Goal: Find specific page/section: Find specific page/section

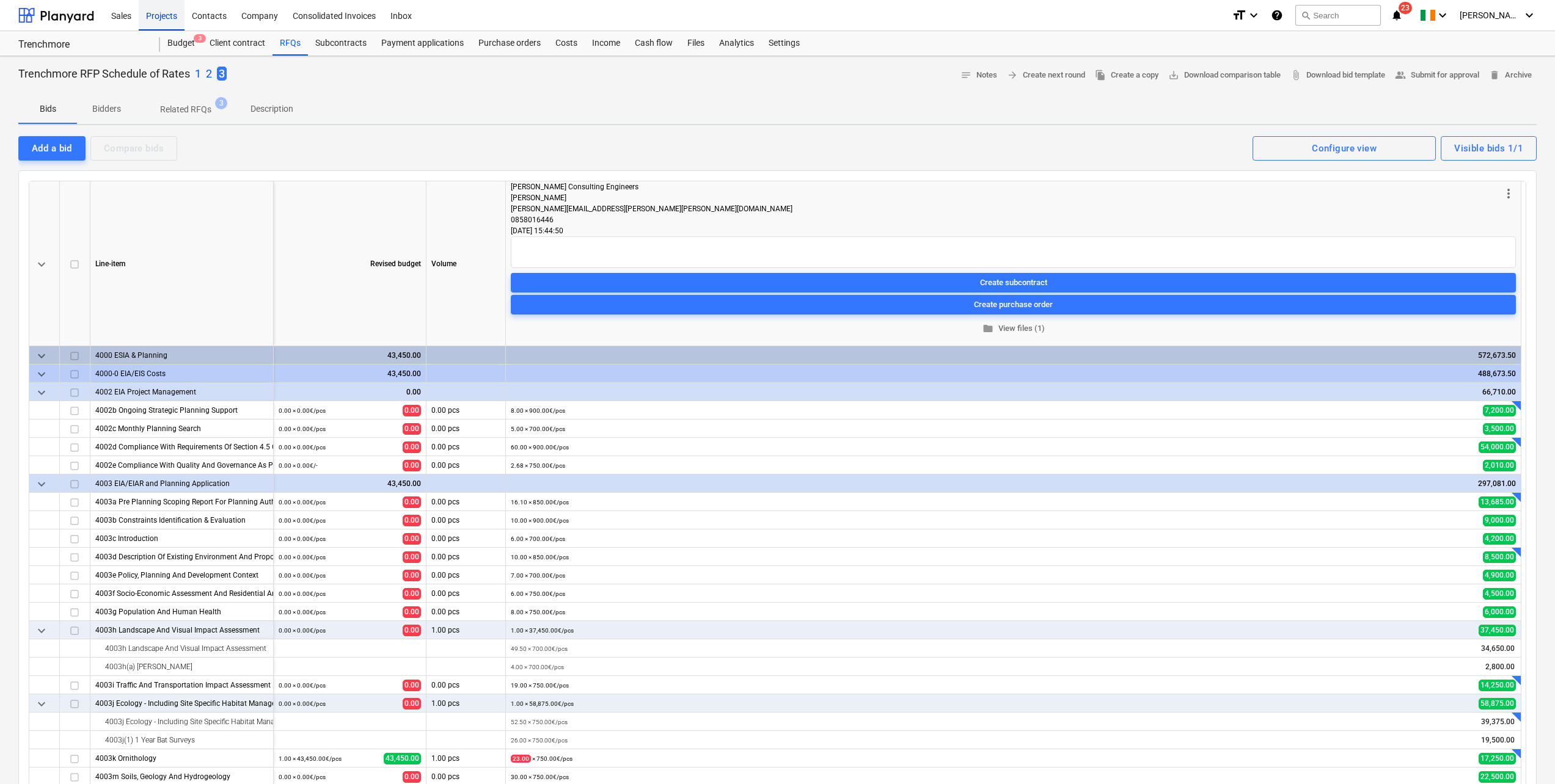
click at [148, 24] on div "Projects" at bounding box center [161, 15] width 46 height 31
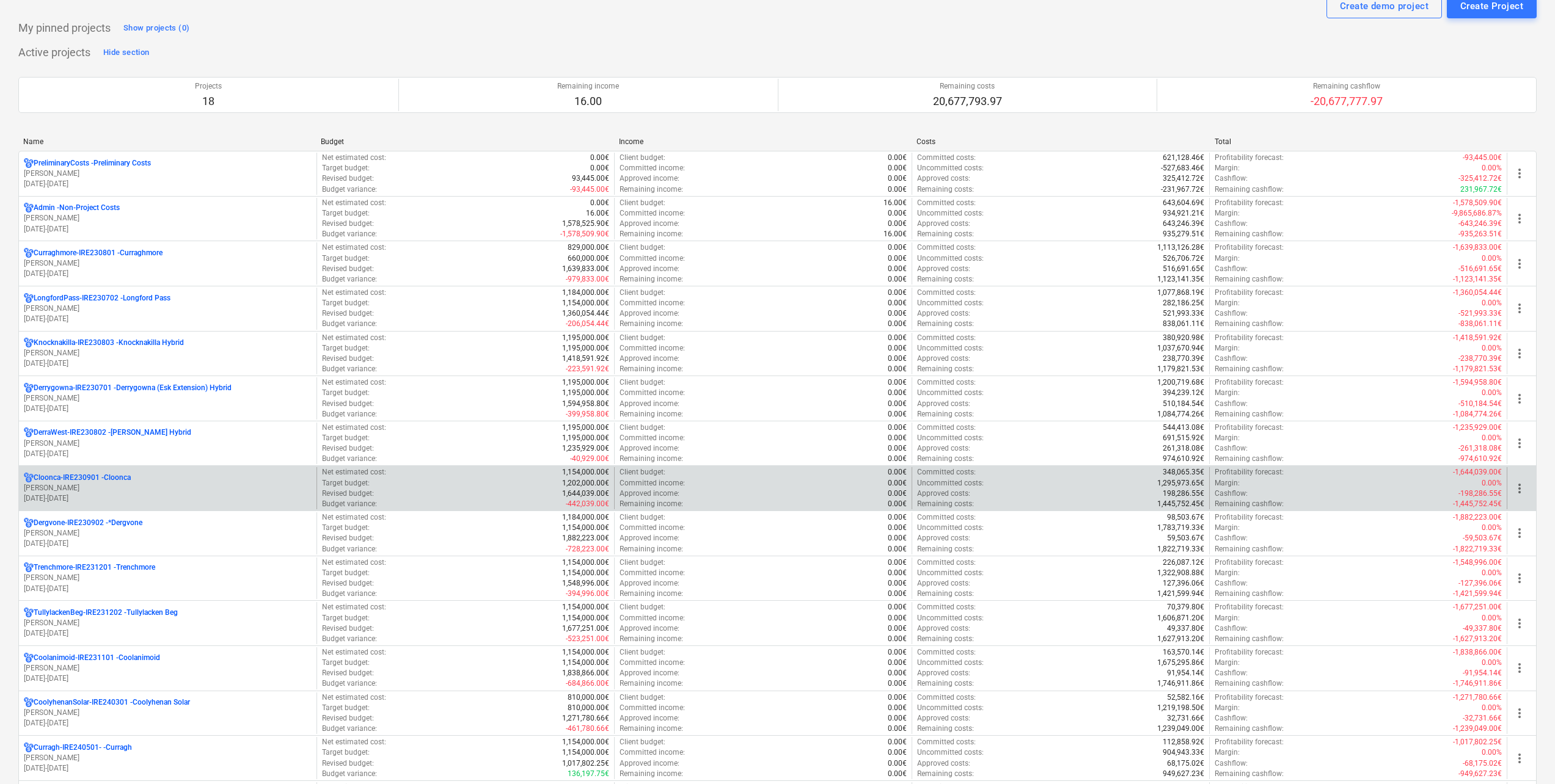
scroll to position [122, 0]
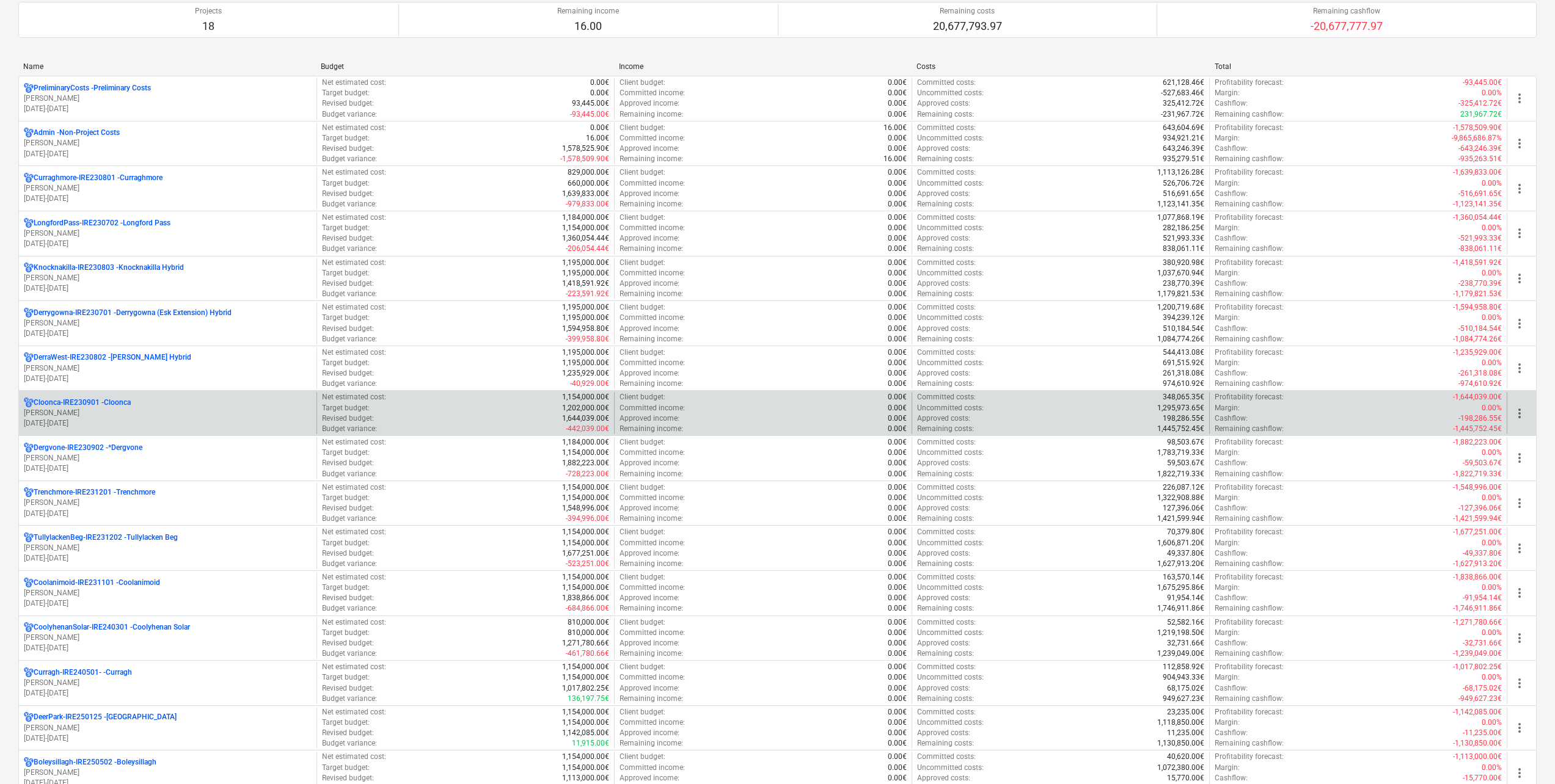
click at [128, 406] on p "Cloonca-IRE230901 - Cloonca" at bounding box center [83, 403] width 97 height 11
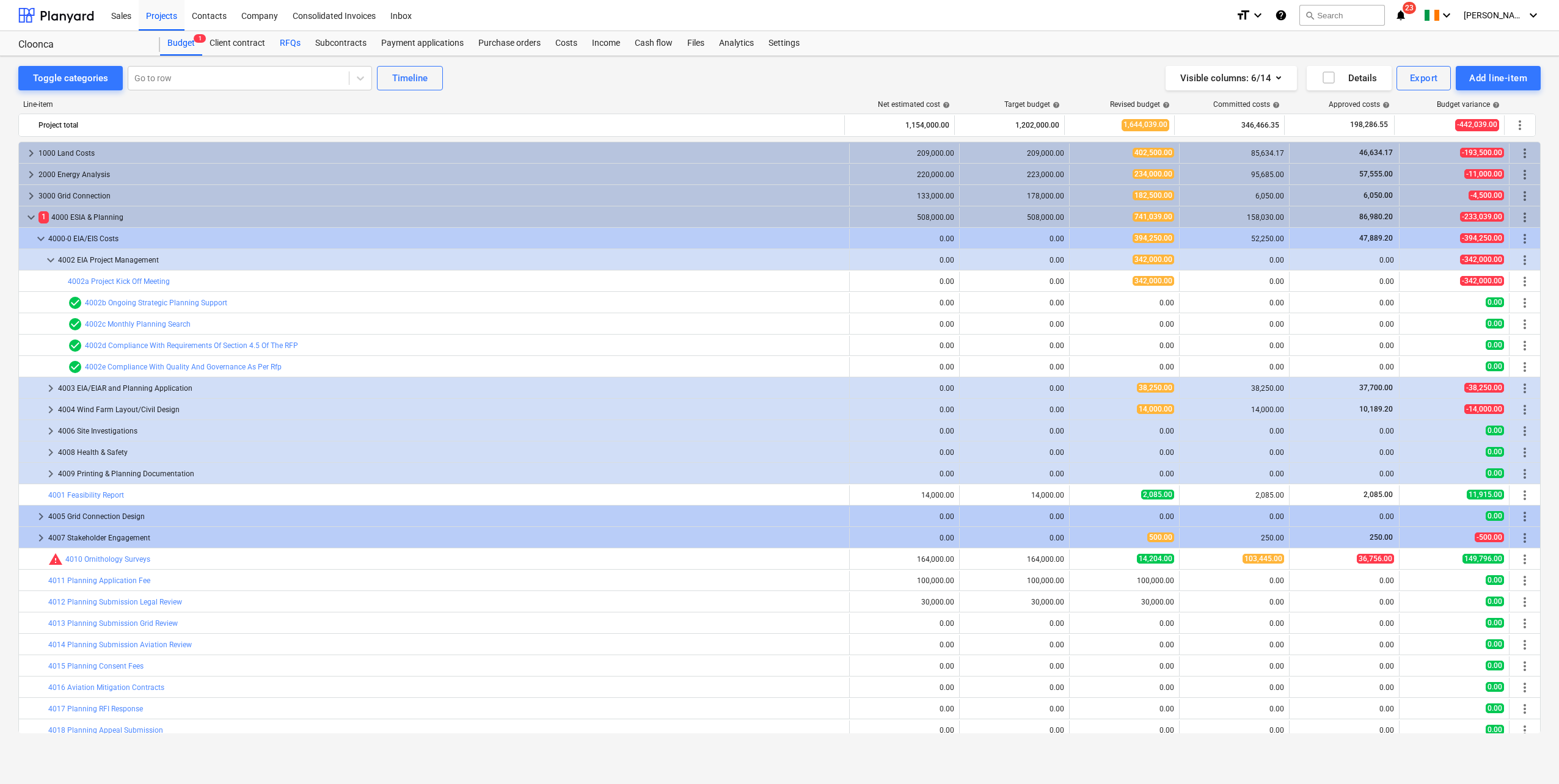
click at [289, 44] on div "RFQs" at bounding box center [290, 43] width 35 height 25
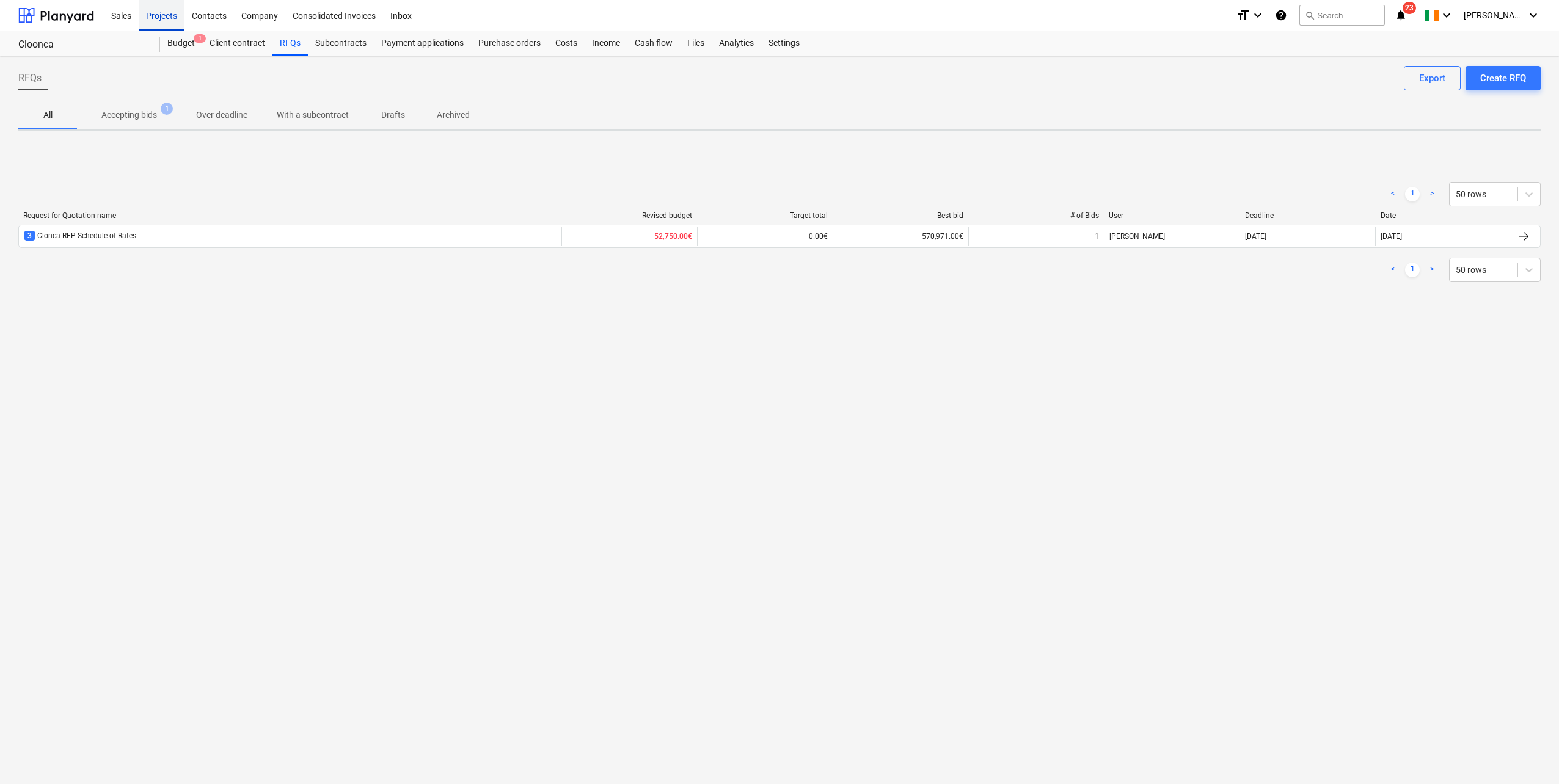
click at [164, 17] on div "Projects" at bounding box center [161, 15] width 46 height 31
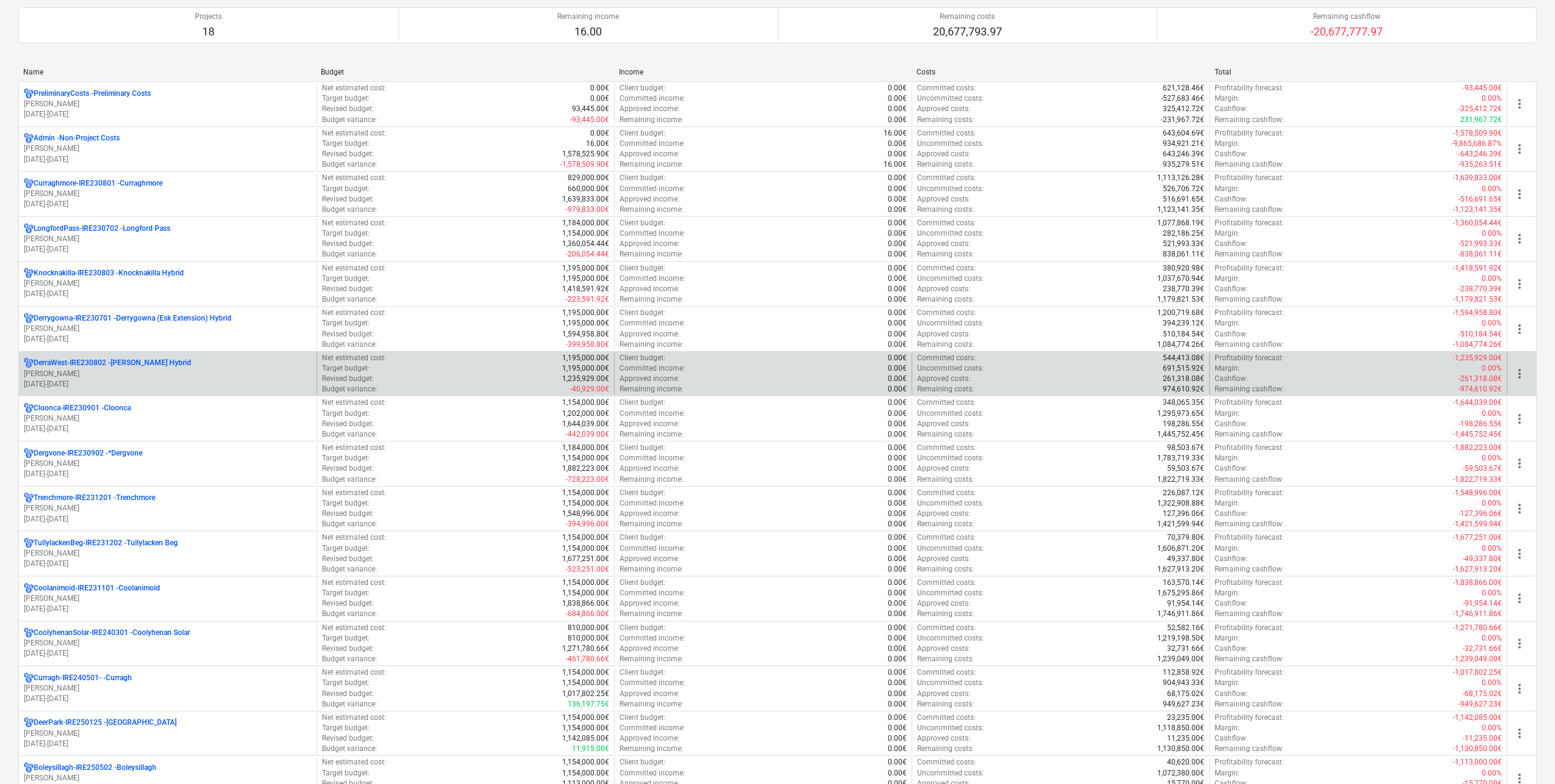
scroll to position [122, 0]
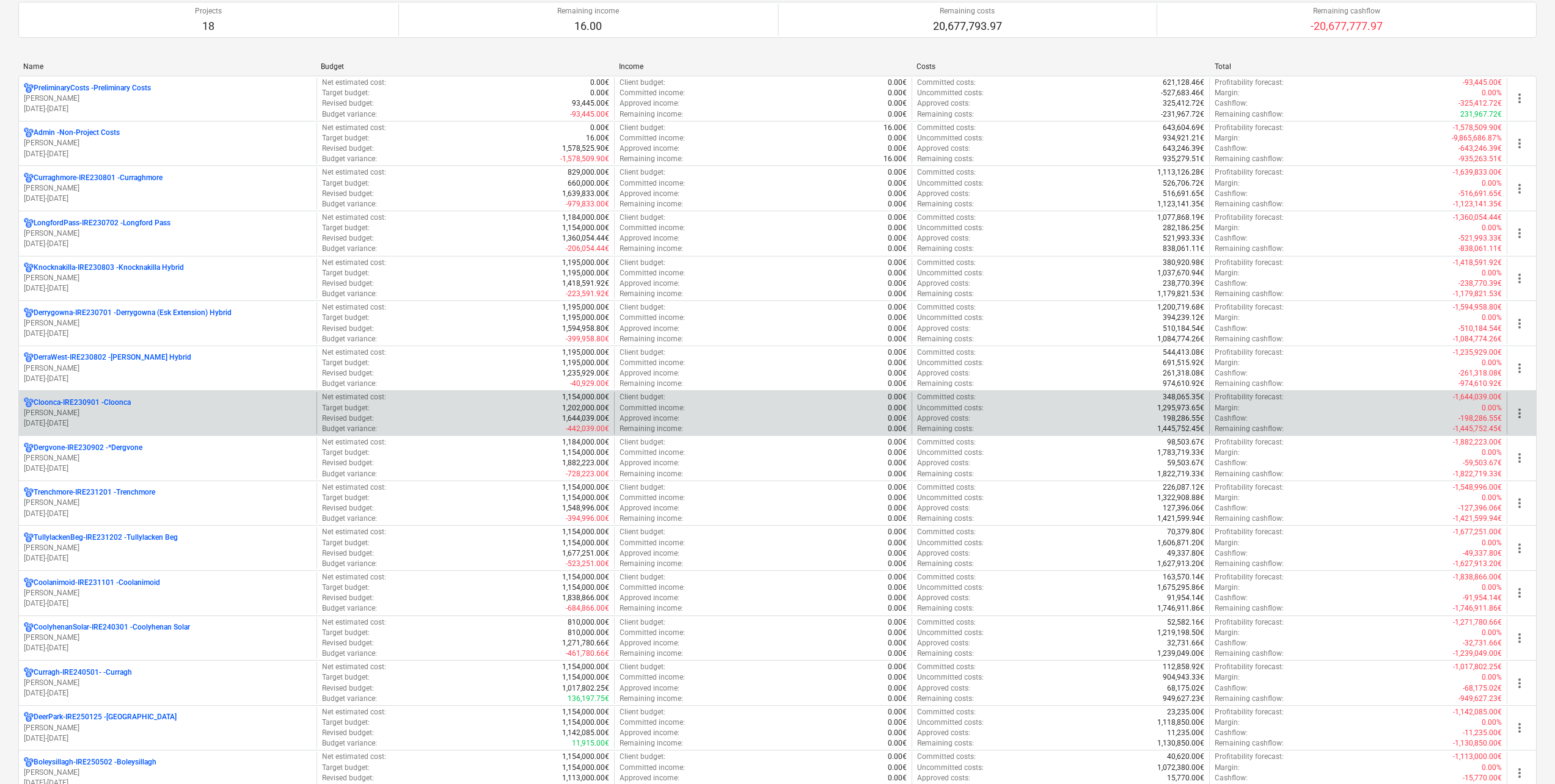
click at [128, 397] on div "Cloonca-IRE230901 - Cloonca [PERSON_NAME] [DATE] - [DATE]" at bounding box center [167, 413] width 297 height 42
click at [131, 421] on p "[DATE] - [DATE]" at bounding box center [168, 424] width 288 height 11
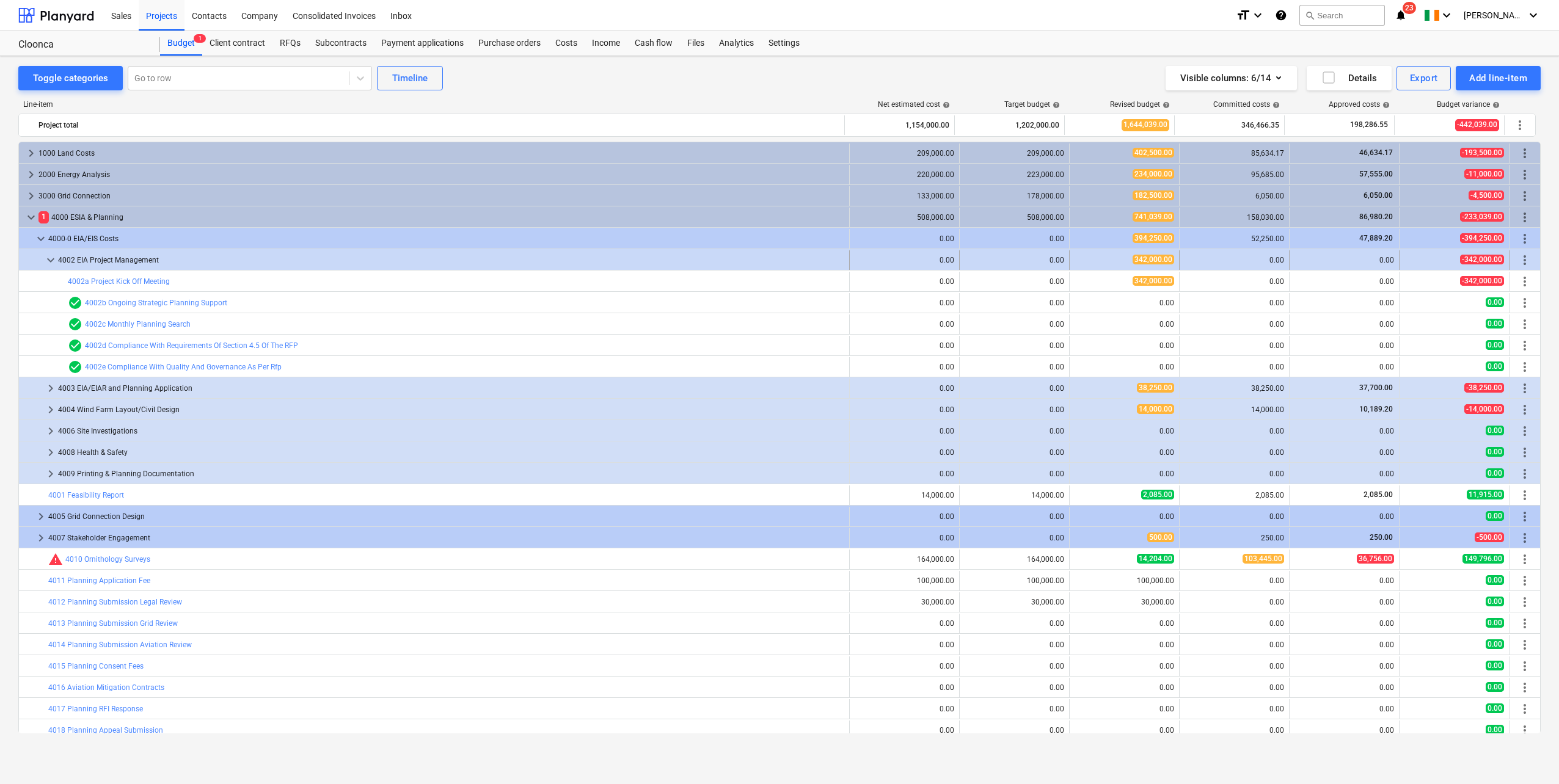
click at [49, 257] on span "keyboard_arrow_down" at bounding box center [51, 260] width 15 height 15
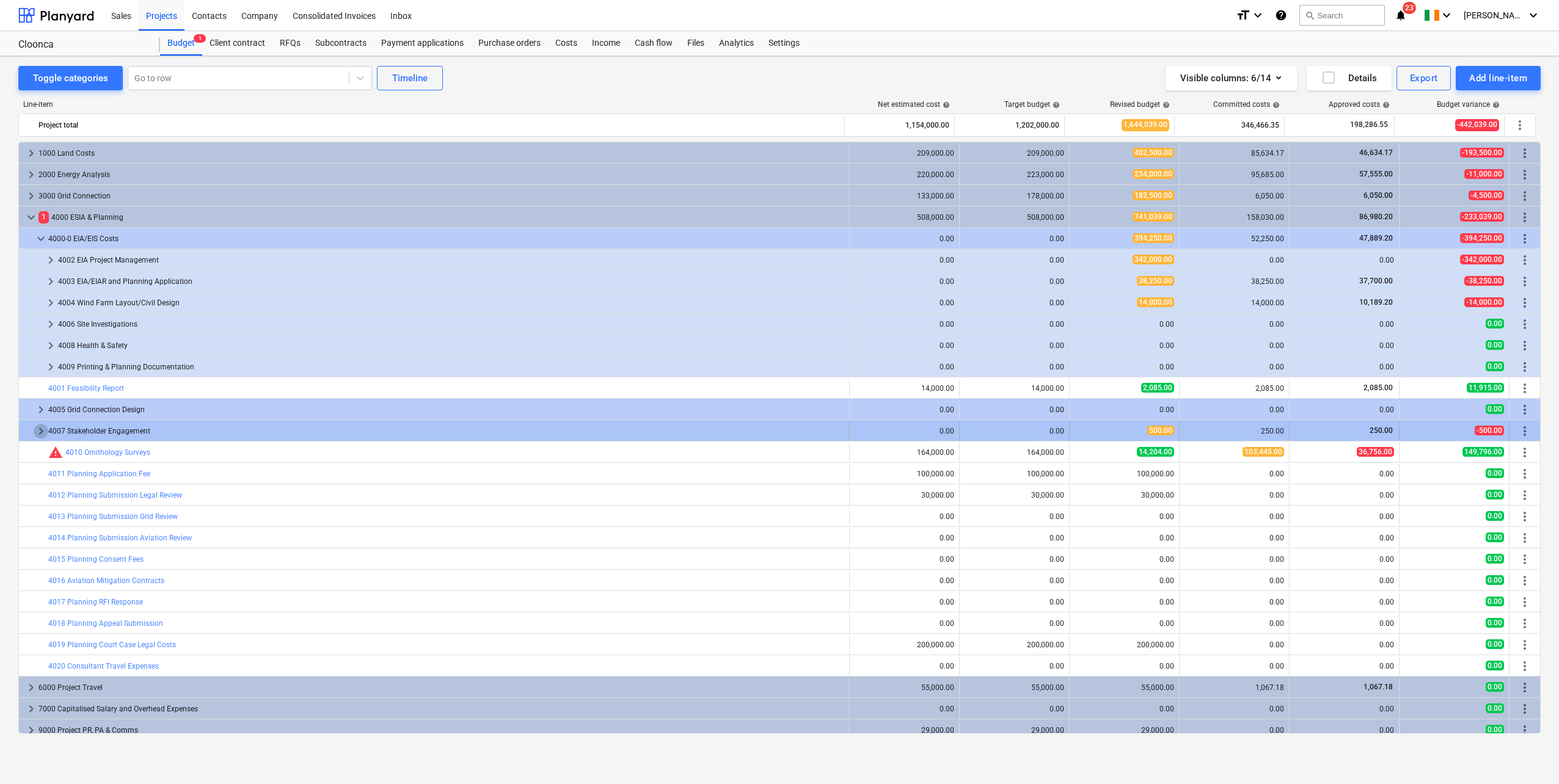
click at [41, 435] on span "keyboard_arrow_right" at bounding box center [41, 431] width 15 height 15
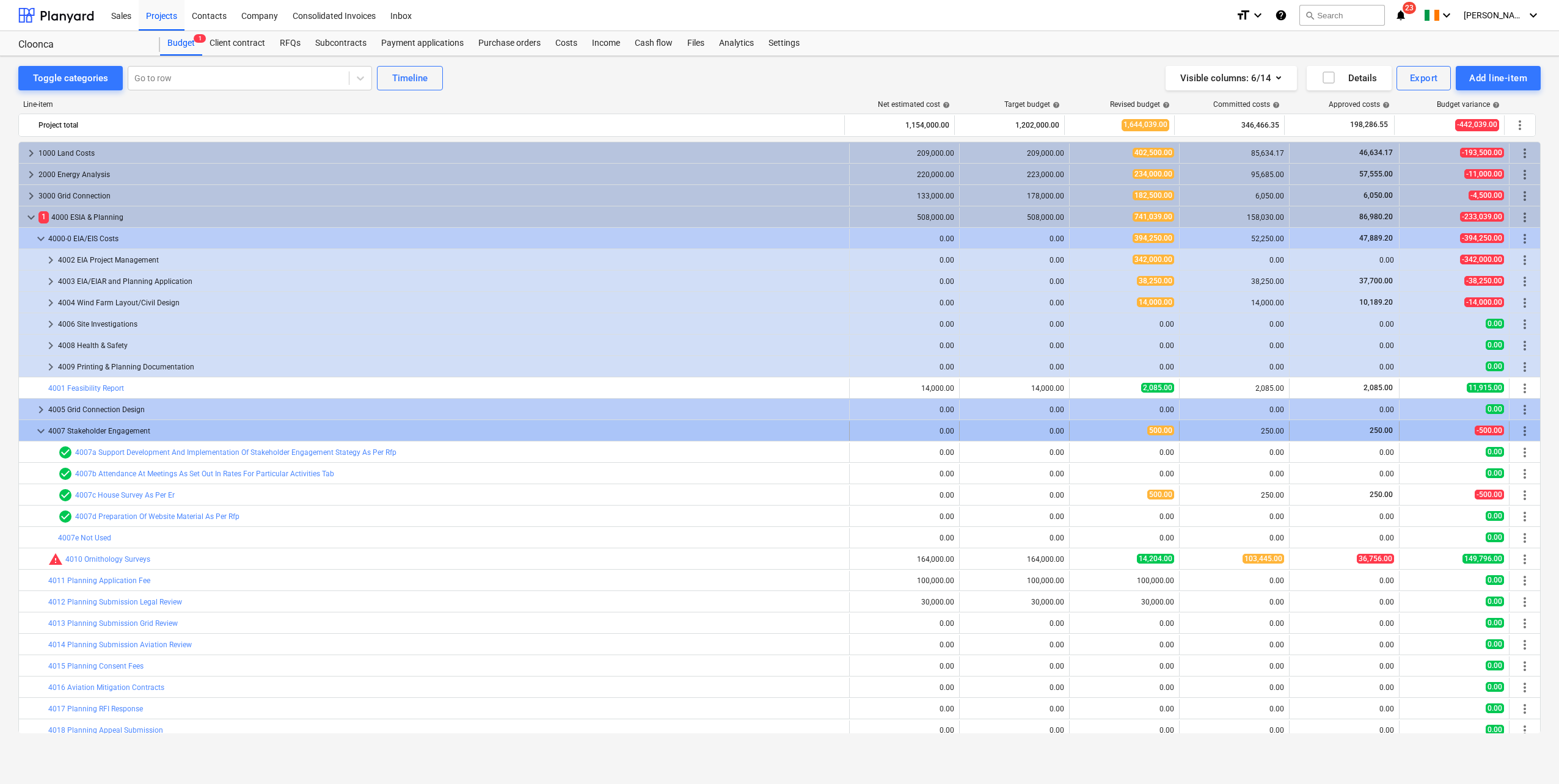
click at [41, 430] on span "keyboard_arrow_down" at bounding box center [41, 431] width 15 height 15
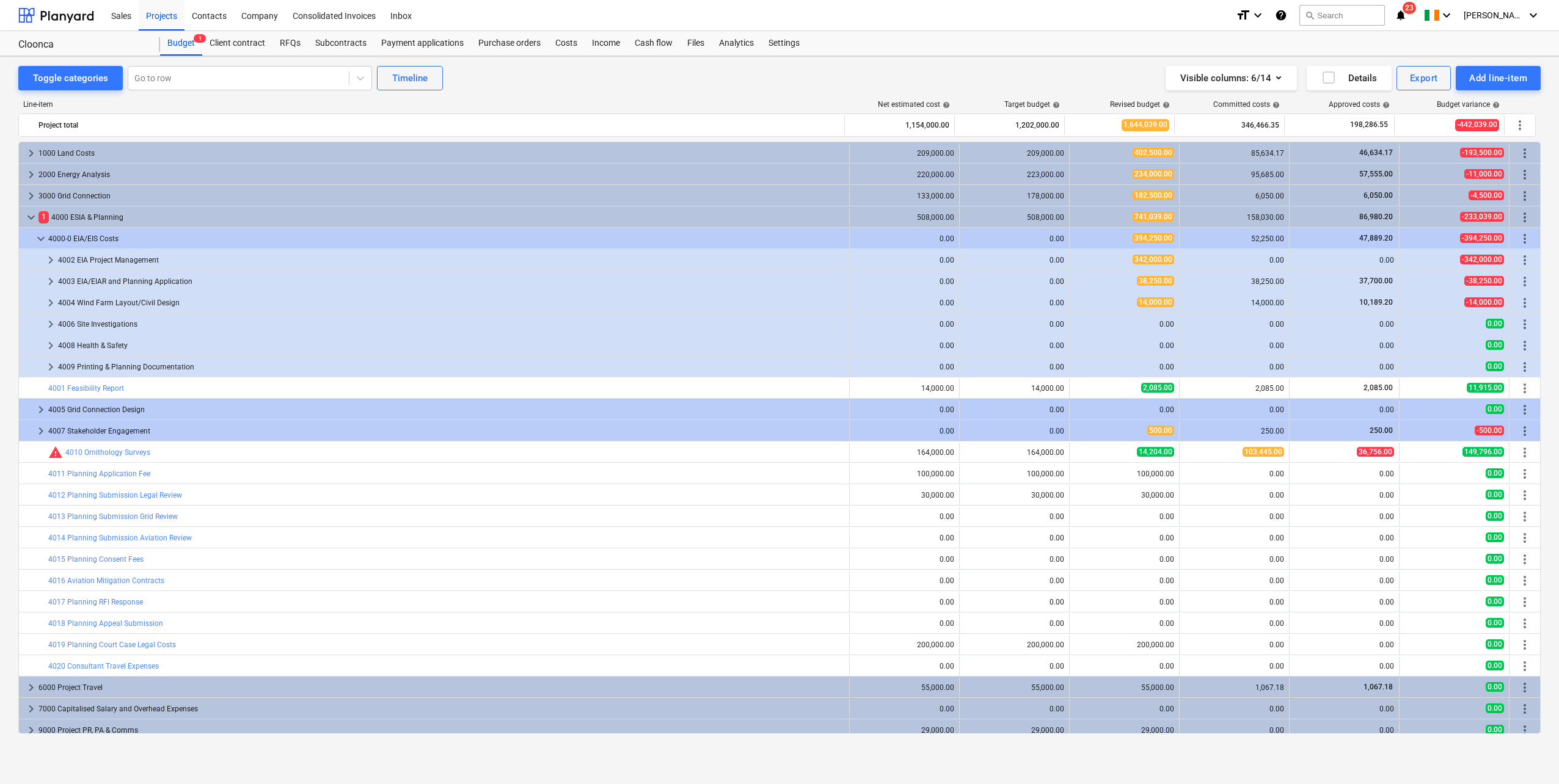
scroll to position [7, 0]
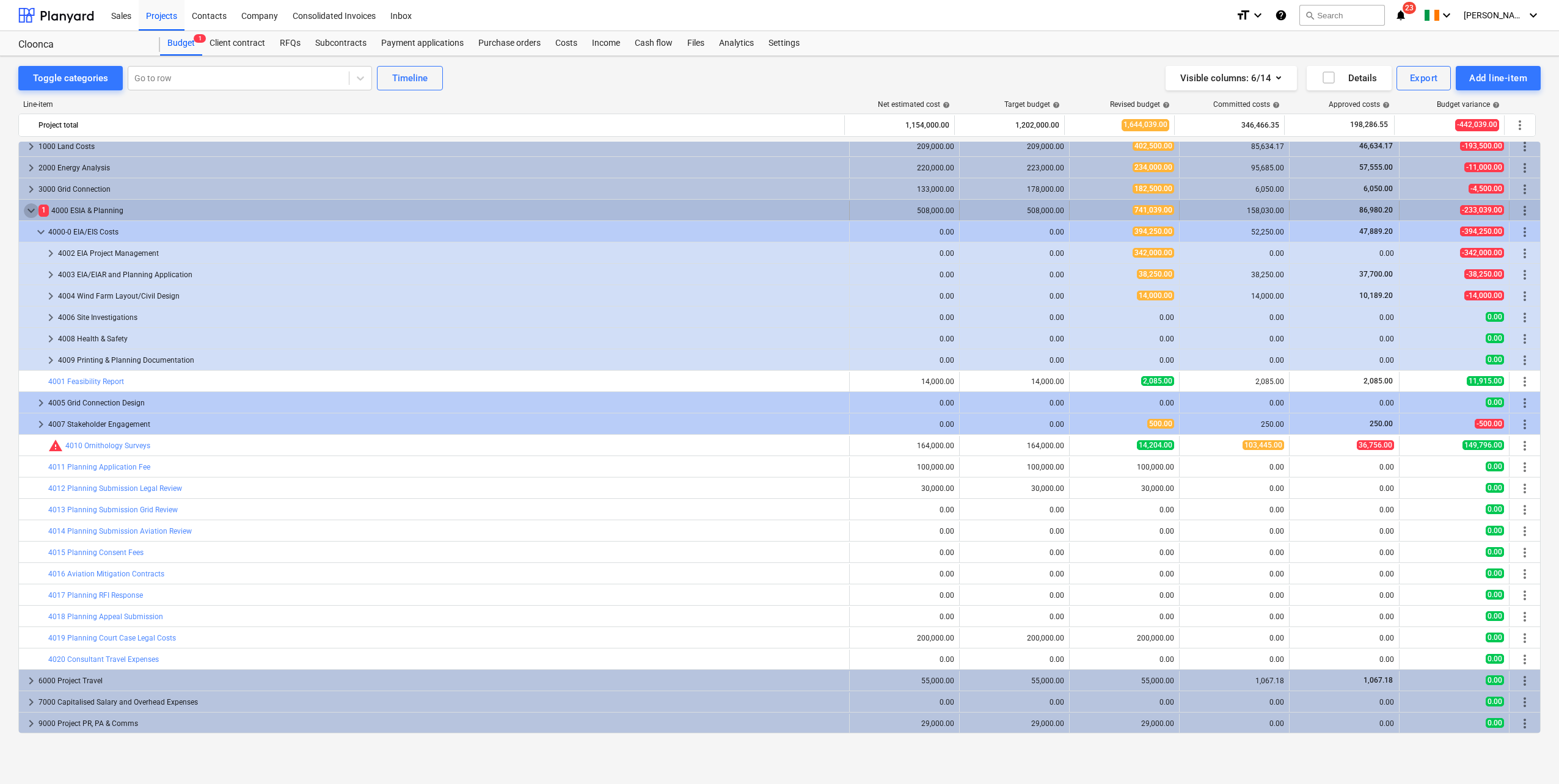
click at [33, 209] on span "keyboard_arrow_down" at bounding box center [31, 211] width 15 height 15
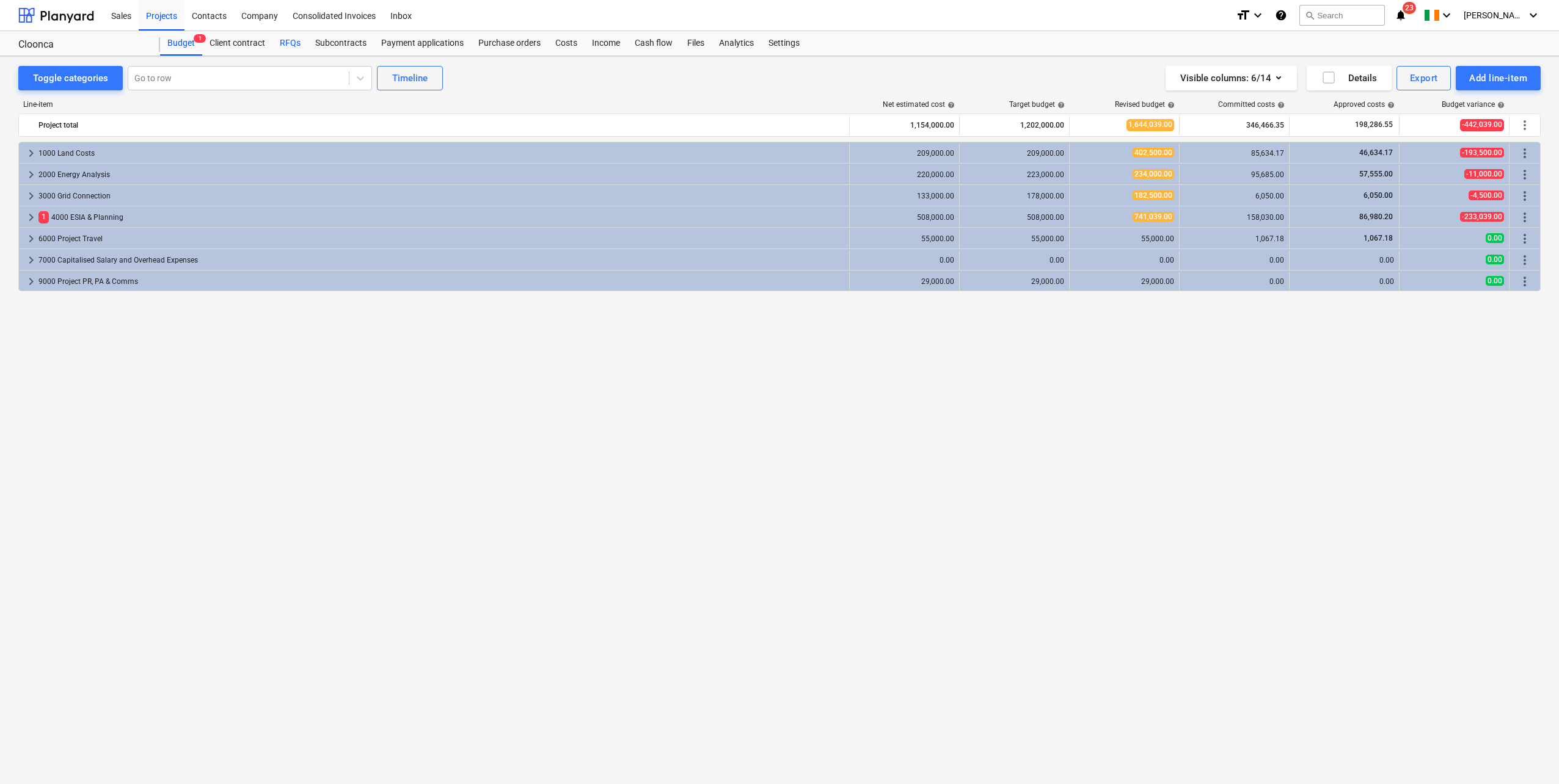
click at [281, 41] on div "RFQs" at bounding box center [290, 43] width 35 height 25
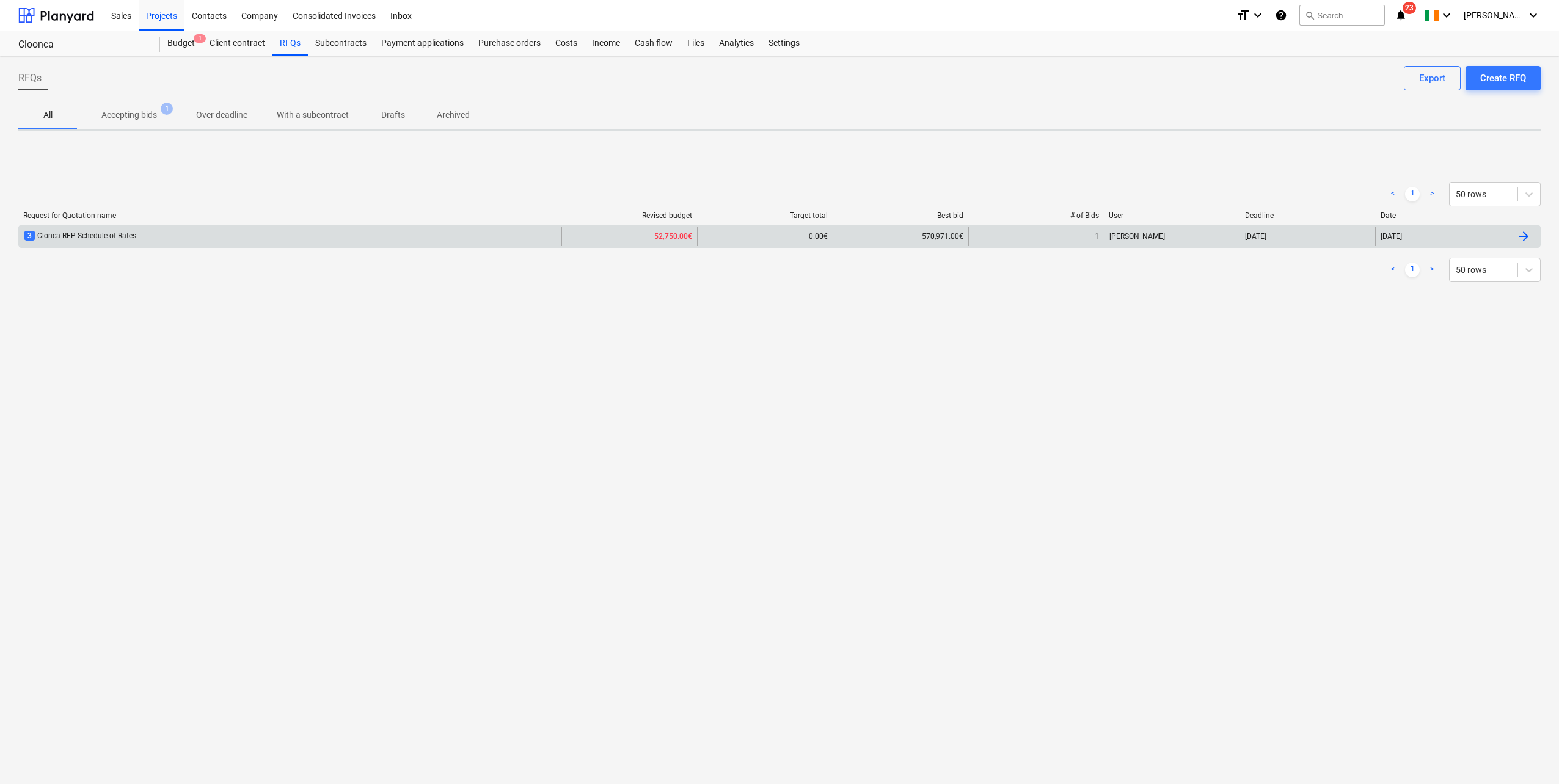
click at [184, 243] on div "3 Clonca RFP Schedule of Rates" at bounding box center [290, 236] width 543 height 19
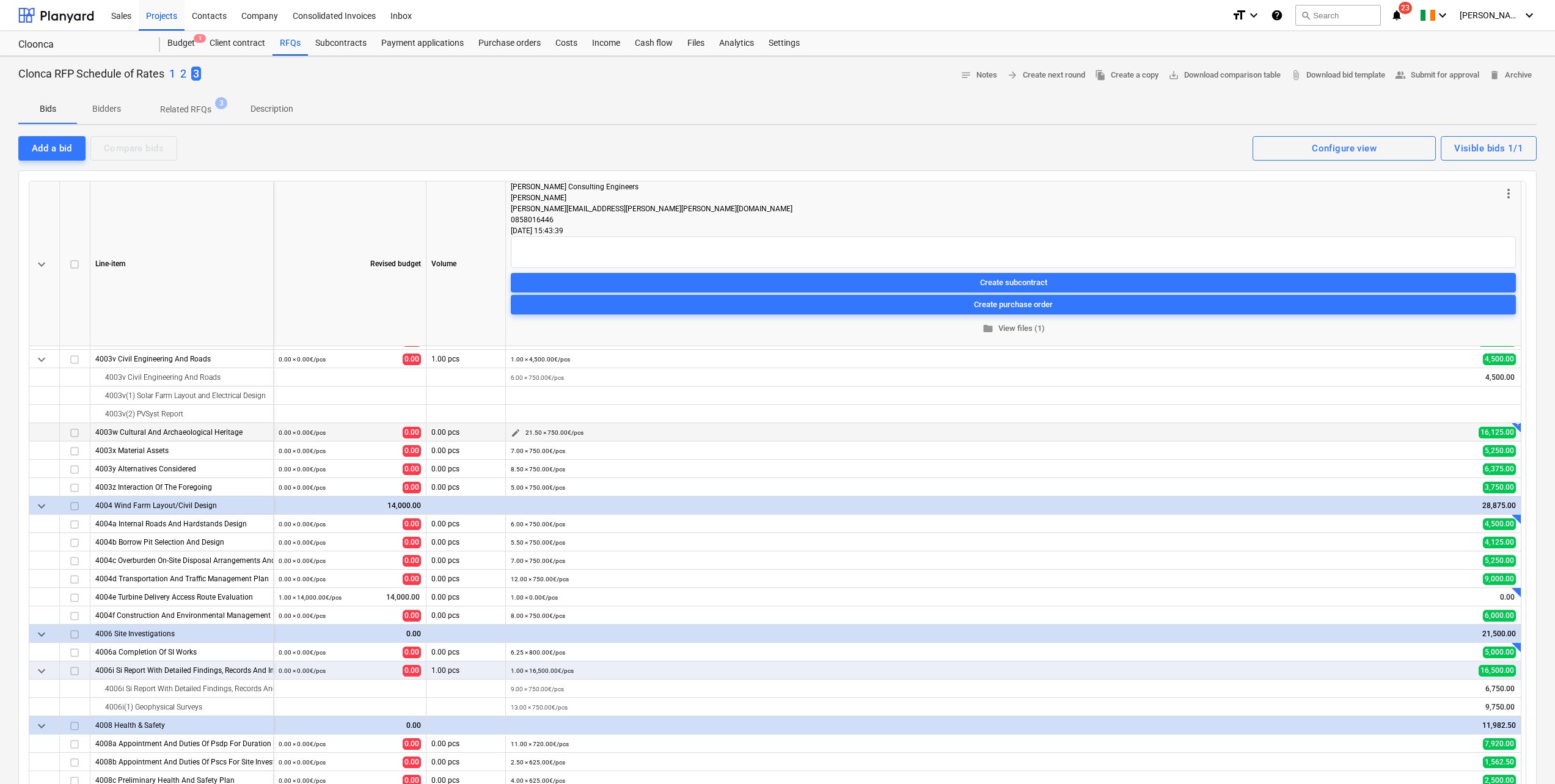
scroll to position [672, 0]
